Goal: Navigation & Orientation: Go to known website

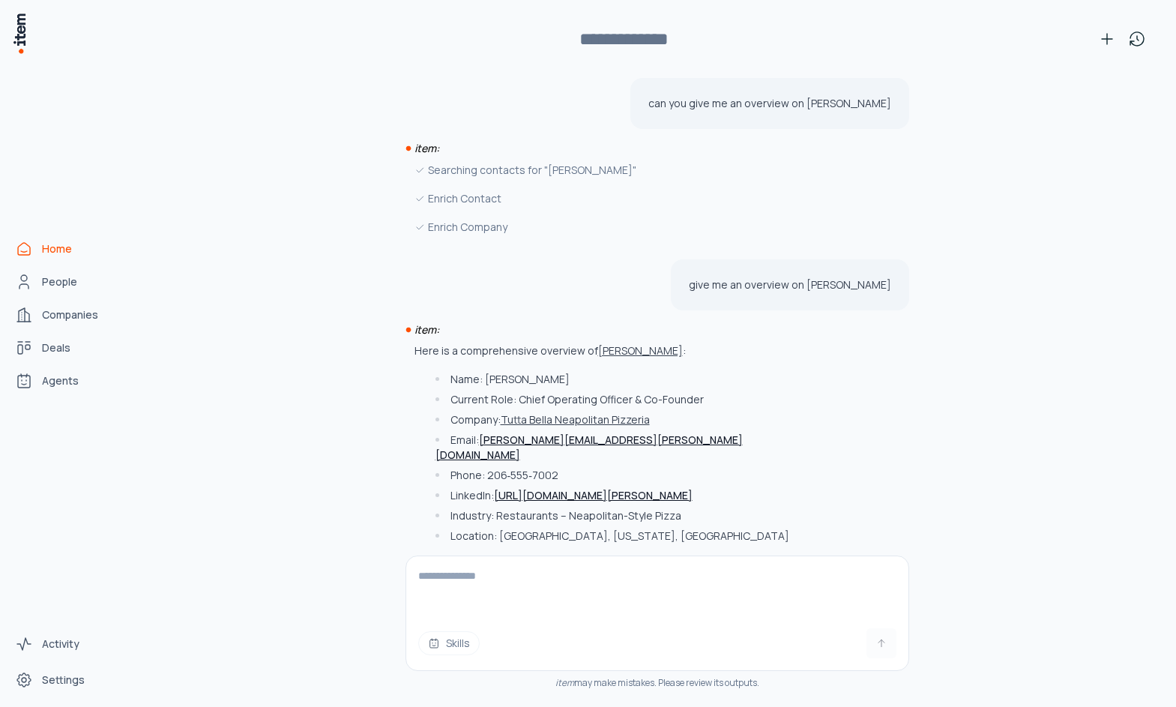
scroll to position [569, 0]
